Goal: Information Seeking & Learning: Learn about a topic

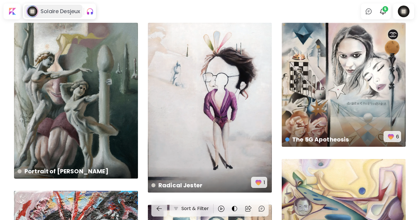
click at [57, 13] on h6 "Solaire Desjeux" at bounding box center [61, 11] width 40 height 7
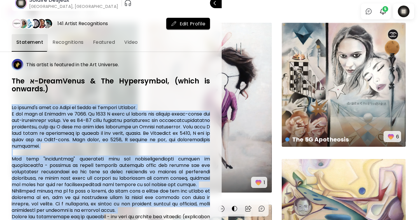
drag, startPoint x: 10, startPoint y: 119, endPoint x: 96, endPoint y: 219, distance: 132.0
click at [96, 219] on div "141 Artist Recognitions Edit Profile Statement Recognitions Featured Video This…" at bounding box center [111, 117] width 222 height 213
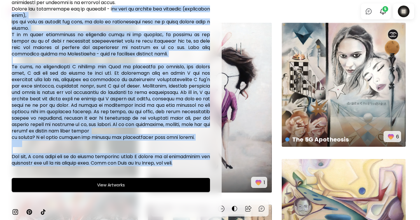
drag, startPoint x: 191, startPoint y: 165, endPoint x: 110, endPoint y: 13, distance: 172.3
click at [110, 13] on h6 at bounding box center [111, 31] width 198 height 269
drag, startPoint x: 192, startPoint y: 162, endPoint x: 118, endPoint y: 14, distance: 165.8
click at [118, 14] on h6 at bounding box center [111, 31] width 198 height 269
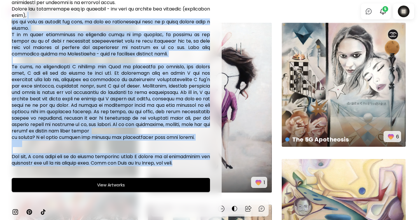
click at [118, 14] on h6 at bounding box center [111, 31] width 198 height 269
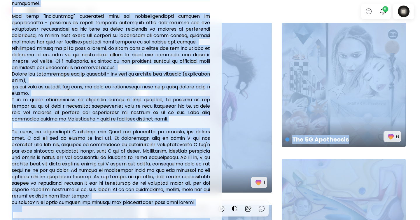
scroll to position [0, 0]
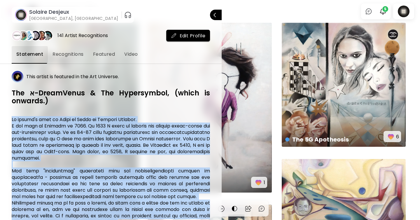
drag, startPoint x: 185, startPoint y: 169, endPoint x: 11, endPoint y: 117, distance: 180.8
copy h6 "My artist's name is Sunny of Games or [PERSON_NAME]. I was born in [DEMOGRAPHIC…"
